Goal: Find contact information: Find contact information

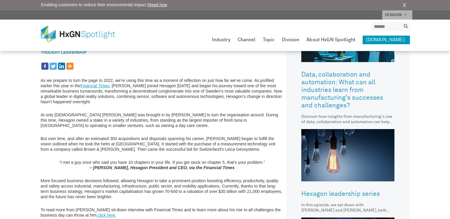
scroll to position [61, 0]
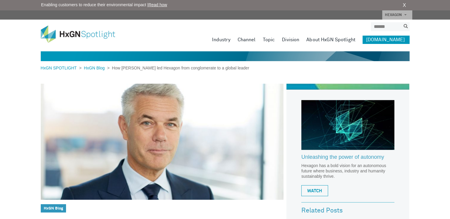
click at [57, 35] on img at bounding box center [82, 34] width 83 height 17
click at [53, 35] on img at bounding box center [82, 34] width 83 height 17
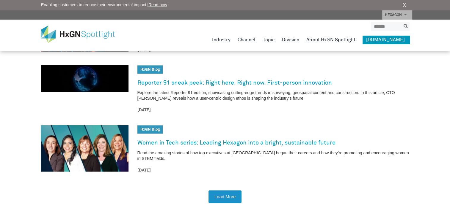
scroll to position [868, 0]
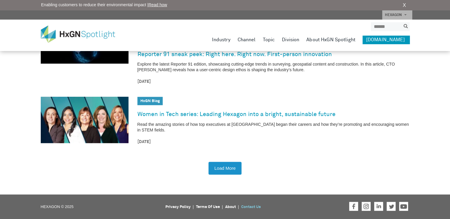
click at [252, 206] on link "Contact Us" at bounding box center [251, 207] width 20 height 4
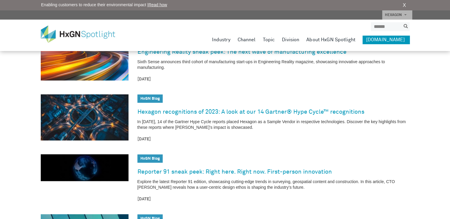
scroll to position [749, 0]
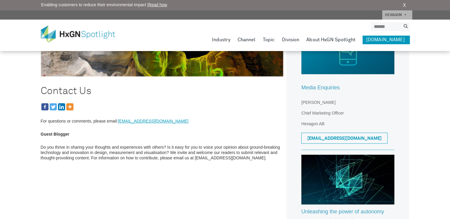
scroll to position [89, 0]
